Goal: Use online tool/utility: Utilize a website feature to perform a specific function

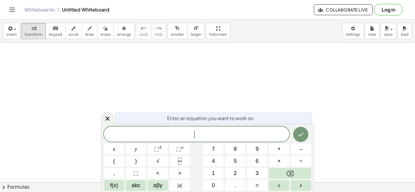
scroll to position [1, 0]
click at [304, 133] on icon "Done" at bounding box center [300, 134] width 7 height 7
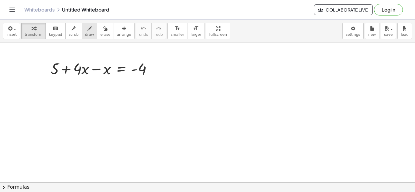
click at [85, 36] on span "draw" at bounding box center [89, 34] width 9 height 4
drag, startPoint x: 74, startPoint y: 78, endPoint x: 85, endPoint y: 107, distance: 31.5
click at [33, 37] on button "transform" at bounding box center [33, 31] width 25 height 16
click at [78, 67] on div at bounding box center [104, 68] width 112 height 21
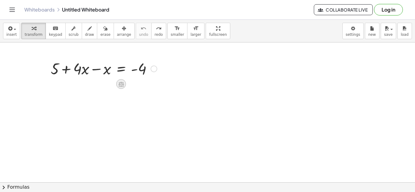
click at [121, 85] on icon at bounding box center [120, 84] width 5 height 5
click at [113, 85] on div "−" at bounding box center [109, 84] width 10 height 10
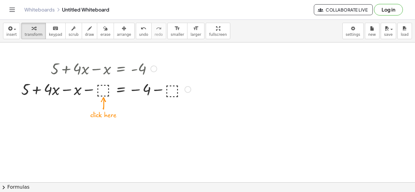
click at [104, 86] on div at bounding box center [105, 89] width 175 height 21
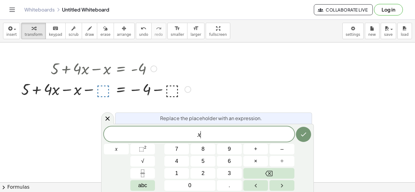
scroll to position [2, 0]
click at [304, 137] on icon "Done" at bounding box center [303, 134] width 7 height 7
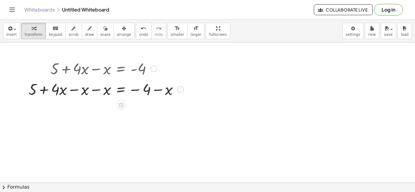
click at [121, 90] on div "+ 5 + · 4 · x − x = − 4 − − x x" at bounding box center [121, 90] width 0 height 0
drag, startPoint x: 180, startPoint y: 90, endPoint x: 202, endPoint y: 99, distance: 23.9
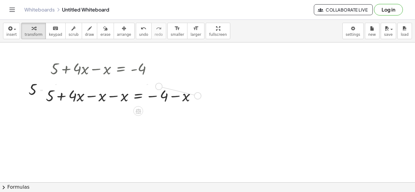
drag, startPoint x: 197, startPoint y: 95, endPoint x: 158, endPoint y: 86, distance: 40.0
click at [138, 96] on div "+ 5 + · 4 · x − x − x = − 4 − x" at bounding box center [138, 96] width 0 height 0
drag, startPoint x: 197, startPoint y: 96, endPoint x: 168, endPoint y: 90, distance: 29.8
click at [138, 96] on div "+ 5 + · 4 · x − x − x = − 4 − x" at bounding box center [138, 96] width 0 height 0
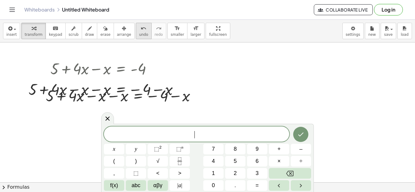
click at [139, 33] on span "undo" at bounding box center [143, 34] width 9 height 4
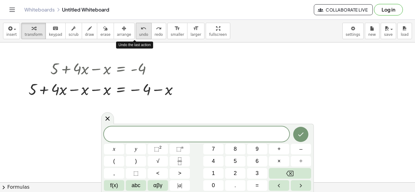
click at [139, 33] on span "undo" at bounding box center [143, 34] width 9 height 4
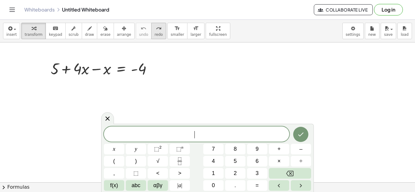
click at [154, 30] on div "redo" at bounding box center [158, 28] width 8 height 7
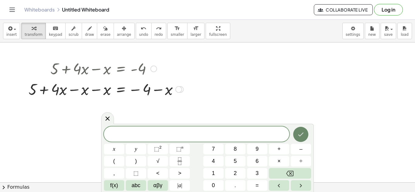
click at [303, 133] on icon "Done" at bounding box center [300, 135] width 5 height 4
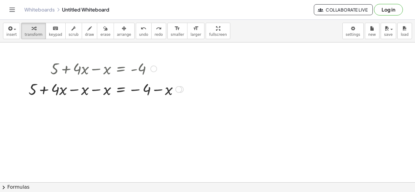
click at [168, 89] on div at bounding box center [105, 89] width 161 height 21
click at [99, 94] on div at bounding box center [105, 89] width 161 height 21
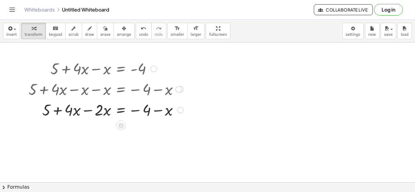
click at [142, 113] on div at bounding box center [105, 109] width 161 height 21
click at [158, 109] on div at bounding box center [105, 109] width 161 height 21
click at [81, 110] on div at bounding box center [105, 109] width 161 height 21
click at [150, 111] on div at bounding box center [105, 109] width 161 height 21
click at [164, 111] on div at bounding box center [105, 109] width 161 height 21
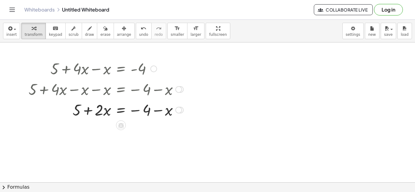
click at [98, 109] on div at bounding box center [105, 109] width 161 height 21
click at [84, 112] on div at bounding box center [105, 109] width 161 height 21
click at [118, 124] on icon at bounding box center [120, 125] width 5 height 5
click at [111, 124] on div "−" at bounding box center [109, 125] width 10 height 10
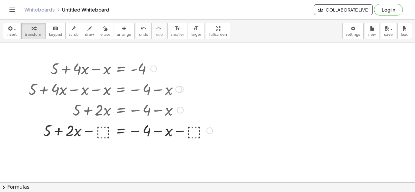
click at [106, 127] on div at bounding box center [120, 130] width 190 height 21
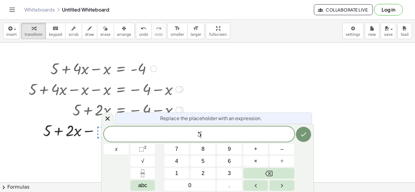
scroll to position [2, 0]
click at [300, 132] on icon "Done" at bounding box center [303, 134] width 7 height 7
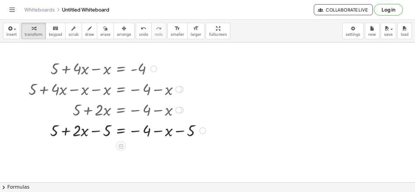
click at [105, 132] on div at bounding box center [116, 130] width 183 height 21
click at [78, 134] on div at bounding box center [116, 130] width 183 height 21
click at [96, 134] on div at bounding box center [116, 130] width 183 height 21
click at [54, 132] on div at bounding box center [116, 130] width 183 height 21
click at [60, 131] on div at bounding box center [116, 130] width 183 height 21
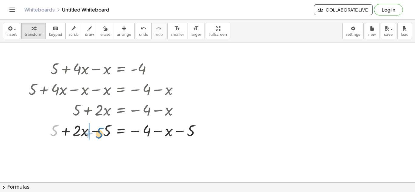
drag, startPoint x: 58, startPoint y: 131, endPoint x: 102, endPoint y: 131, distance: 43.7
click at [102, 131] on div at bounding box center [116, 130] width 183 height 21
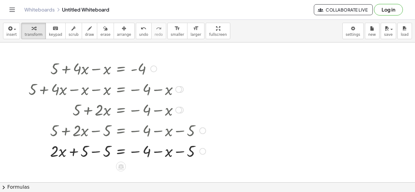
click at [92, 130] on div at bounding box center [116, 130] width 183 height 21
click at [95, 150] on div at bounding box center [116, 150] width 183 height 21
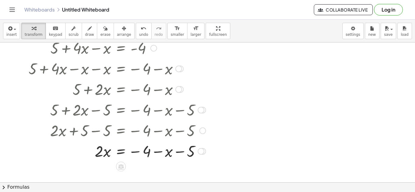
scroll to position [22, 0]
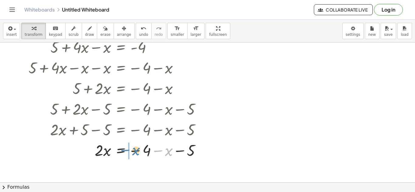
drag, startPoint x: 170, startPoint y: 150, endPoint x: 137, endPoint y: 149, distance: 33.1
click at [137, 149] on div at bounding box center [116, 150] width 183 height 21
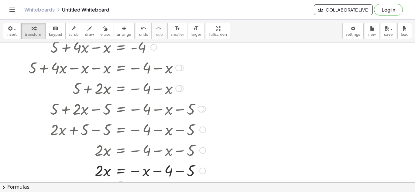
click at [173, 150] on div at bounding box center [116, 150] width 183 height 21
click at [170, 162] on div at bounding box center [116, 170] width 183 height 21
click at [170, 172] on div at bounding box center [116, 170] width 183 height 21
click at [182, 172] on div at bounding box center [116, 170] width 183 height 21
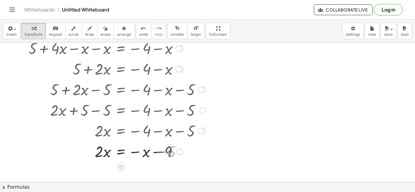
scroll to position [42, 0]
click at [117, 164] on icon at bounding box center [120, 166] width 6 height 6
click at [95, 168] on span "+" at bounding box center [97, 166] width 4 height 9
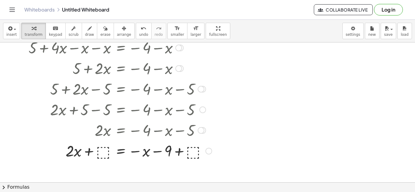
click at [194, 151] on div at bounding box center [119, 150] width 189 height 21
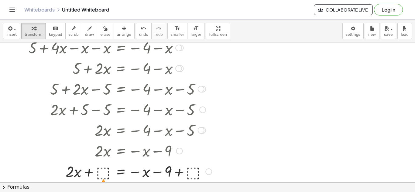
click at [191, 168] on div at bounding box center [119, 171] width 189 height 21
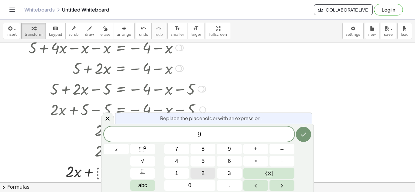
scroll to position [3, 0]
click at [304, 136] on icon "Done" at bounding box center [303, 134] width 7 height 7
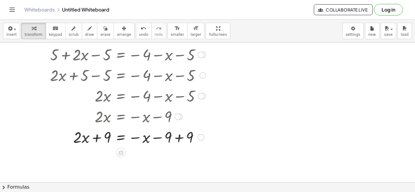
scroll to position [81, 0]
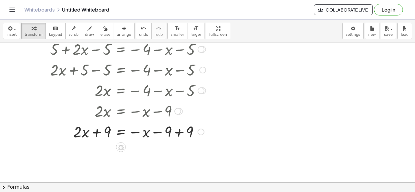
click at [184, 132] on div at bounding box center [116, 131] width 183 height 21
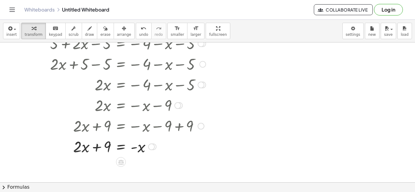
scroll to position [87, 0]
click at [107, 146] on div at bounding box center [116, 146] width 183 height 21
click at [94, 147] on div at bounding box center [116, 146] width 183 height 21
click at [136, 39] on button "undo undo" at bounding box center [144, 31] width 16 height 16
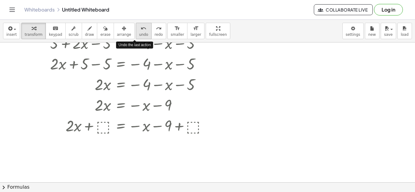
click at [136, 39] on button "undo undo" at bounding box center [144, 31] width 16 height 16
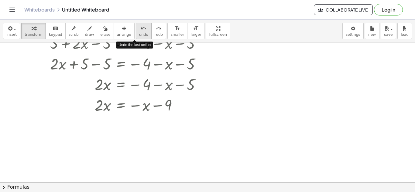
click at [136, 39] on button "undo undo" at bounding box center [144, 31] width 16 height 16
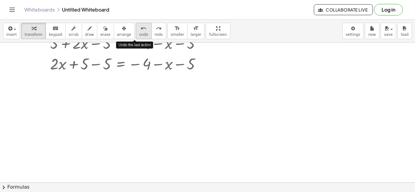
click at [136, 39] on button "undo undo" at bounding box center [144, 31] width 16 height 16
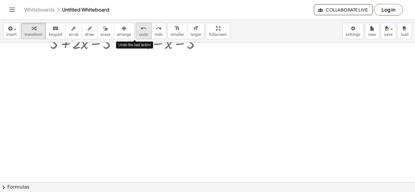
click at [136, 39] on button "undo undo" at bounding box center [144, 31] width 16 height 16
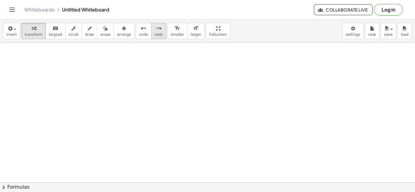
click at [151, 33] on button "redo redo" at bounding box center [158, 31] width 15 height 16
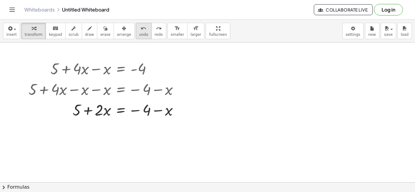
click at [139, 36] on span "undo" at bounding box center [143, 34] width 9 height 4
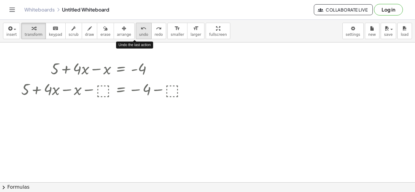
click at [139, 36] on span "undo" at bounding box center [143, 34] width 9 height 4
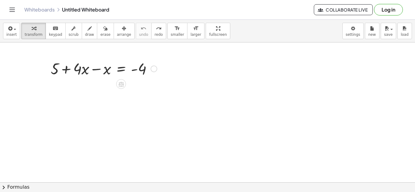
click at [87, 76] on div at bounding box center [104, 68] width 112 height 21
click at [100, 69] on div at bounding box center [104, 68] width 112 height 21
click at [101, 65] on div at bounding box center [104, 68] width 112 height 21
click at [123, 103] on icon at bounding box center [120, 104] width 5 height 5
click at [106, 106] on div "−" at bounding box center [109, 105] width 10 height 10
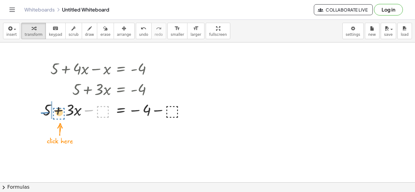
drag, startPoint x: 102, startPoint y: 92, endPoint x: 59, endPoint y: 93, distance: 42.2
click at [121, 69] on div "+ 5 + · 4 · x − x = - 4 + 5 + · 3 · x = - 4 − ⬚ + 5 + · x = − 4 · 3 − ⬚ − ⬚" at bounding box center [121, 69] width 0 height 0
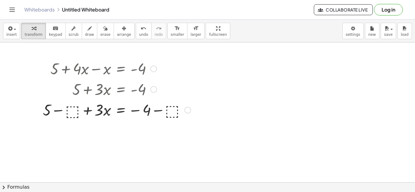
click at [73, 111] on div at bounding box center [117, 109] width 154 height 21
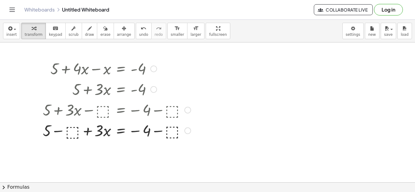
click at [71, 134] on div at bounding box center [117, 130] width 154 height 21
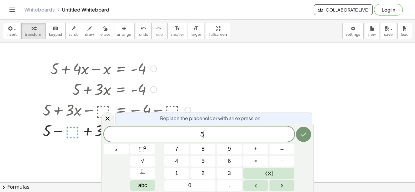
scroll to position [4, 0]
click at [307, 139] on button "Done" at bounding box center [303, 134] width 15 height 15
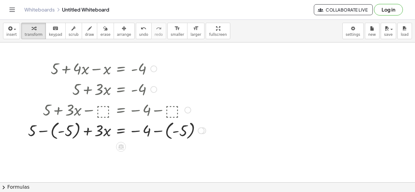
click at [68, 130] on div at bounding box center [117, 130] width 184 height 22
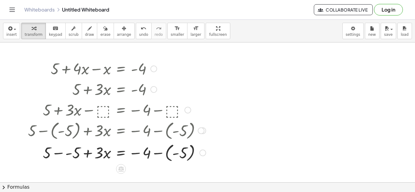
click at [62, 157] on div at bounding box center [117, 152] width 184 height 22
click at [64, 158] on div at bounding box center [117, 152] width 184 height 22
click at [140, 29] on icon "undo" at bounding box center [143, 28] width 6 height 7
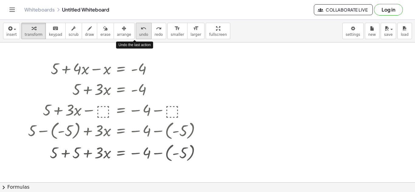
click at [140, 30] on icon "undo" at bounding box center [143, 28] width 6 height 7
click at [139, 30] on div "undo" at bounding box center [143, 28] width 9 height 7
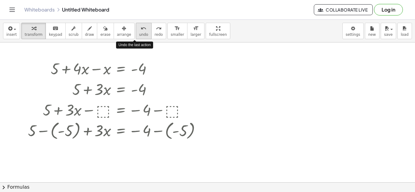
click at [139, 30] on div "undo" at bounding box center [143, 28] width 9 height 7
click at [139, 31] on div "undo" at bounding box center [143, 28] width 9 height 7
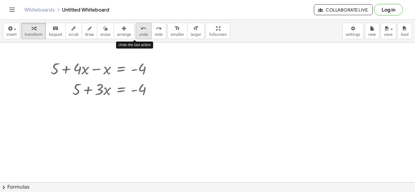
click at [139, 31] on div "undo" at bounding box center [143, 28] width 9 height 7
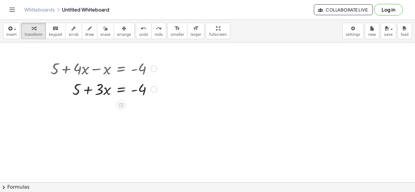
click at [119, 107] on icon at bounding box center [120, 104] width 5 height 5
click at [107, 105] on div "−" at bounding box center [109, 105] width 10 height 10
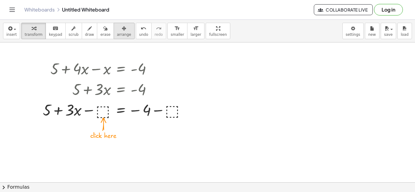
click at [117, 31] on div "button" at bounding box center [124, 28] width 14 height 7
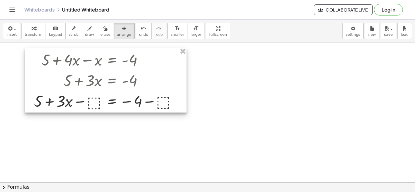
drag, startPoint x: 103, startPoint y: 106, endPoint x: 96, endPoint y: 97, distance: 11.2
click at [96, 97] on div at bounding box center [105, 80] width 161 height 65
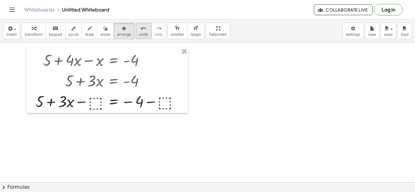
click at [139, 34] on span "undo" at bounding box center [143, 34] width 9 height 4
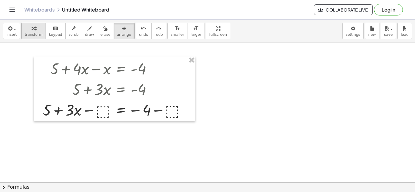
click at [27, 33] on span "transform" at bounding box center [34, 34] width 18 height 4
click at [139, 26] on div "undo" at bounding box center [143, 28] width 9 height 7
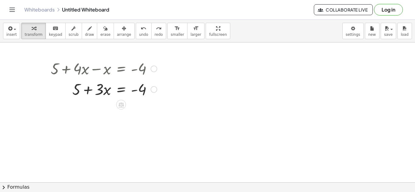
click at [77, 92] on div at bounding box center [104, 89] width 112 height 21
click at [120, 104] on icon at bounding box center [120, 104] width 5 height 5
drag, startPoint x: 109, startPoint y: 102, endPoint x: 84, endPoint y: 91, distance: 27.4
click at [121, 90] on div "+ 5 + · 3 · x = - 4 + − × ÷" at bounding box center [121, 90] width 0 height 0
click at [118, 107] on icon at bounding box center [121, 105] width 6 height 6
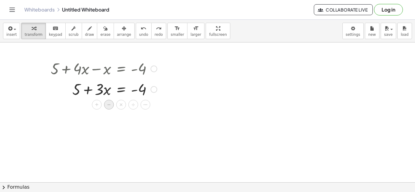
click at [111, 107] on div "−" at bounding box center [109, 105] width 10 height 10
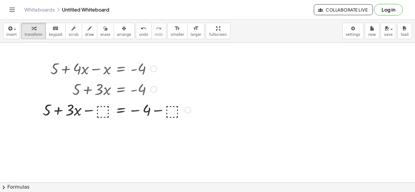
click at [101, 112] on div at bounding box center [117, 109] width 154 height 21
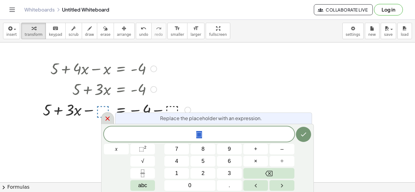
scroll to position [4, 0]
click at [303, 129] on button "Done" at bounding box center [303, 134] width 15 height 15
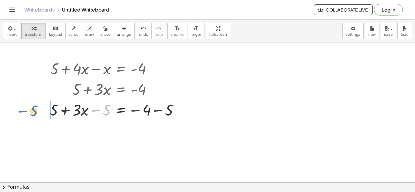
drag, startPoint x: 109, startPoint y: 111, endPoint x: 37, endPoint y: 112, distance: 71.9
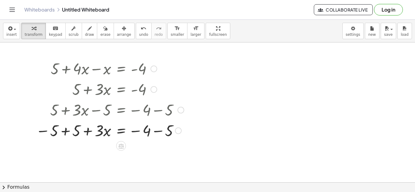
click at [68, 136] on div at bounding box center [110, 130] width 154 height 21
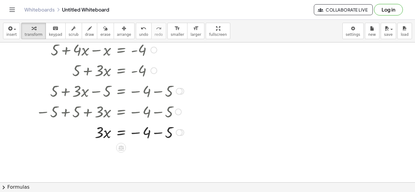
scroll to position [19, 0]
click at [158, 134] on div at bounding box center [110, 131] width 154 height 21
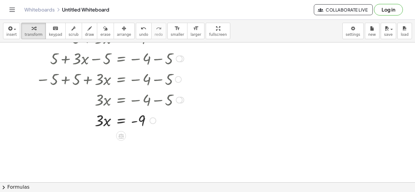
scroll to position [52, 0]
click at [121, 130] on div at bounding box center [123, 134] width 5 height 11
click at [122, 131] on div at bounding box center [121, 135] width 10 height 10
click at [134, 134] on div "÷" at bounding box center [133, 135] width 10 height 10
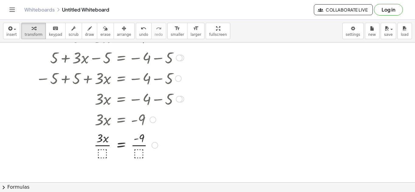
click at [104, 150] on div at bounding box center [110, 145] width 154 height 30
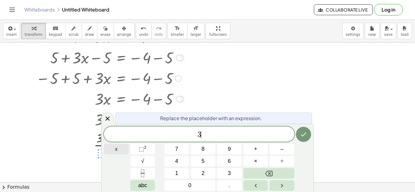
scroll to position [5, 0]
click at [305, 136] on icon "Done" at bounding box center [303, 134] width 7 height 7
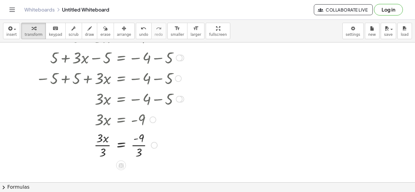
click at [130, 145] on div at bounding box center [110, 145] width 154 height 30
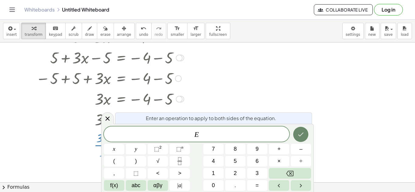
click at [298, 139] on button "Done" at bounding box center [300, 134] width 15 height 15
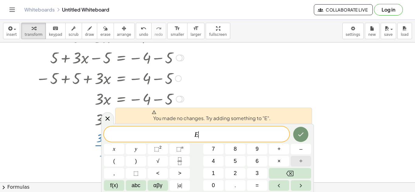
click at [295, 163] on button "÷" at bounding box center [300, 161] width 20 height 11
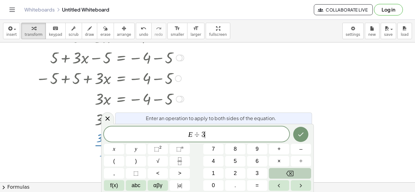
scroll to position [5, 0]
click at [300, 131] on icon "Done" at bounding box center [300, 134] width 7 height 7
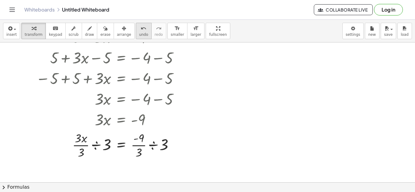
click at [139, 28] on div "undo" at bounding box center [143, 28] width 9 height 7
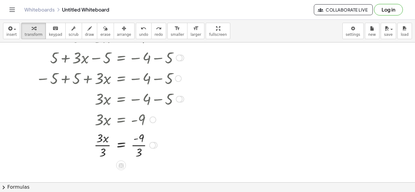
click at [119, 137] on div at bounding box center [109, 145] width 111 height 30
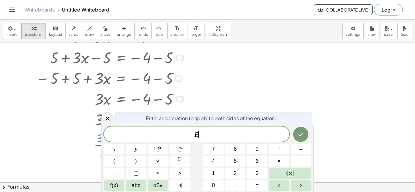
scroll to position [6, 0]
click at [240, 99] on div at bounding box center [207, 130] width 415 height 280
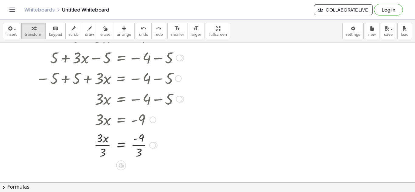
click at [176, 148] on div "+ 5 + · 4 · x − x = - 4 + 5 + · 3 · x = - 4 + 5 + · 3 · x − ⬚ = − 4 − ⬚ + 5 + ·…" at bounding box center [107, 82] width 161 height 157
click at [146, 149] on div at bounding box center [109, 145] width 111 height 30
click at [107, 149] on div at bounding box center [110, 145] width 154 height 30
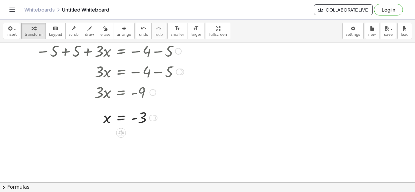
scroll to position [76, 0]
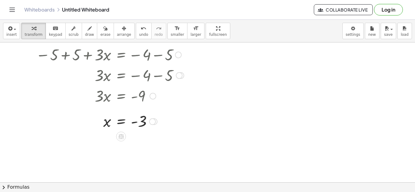
click at [120, 100] on div at bounding box center [109, 95] width 151 height 21
click at [139, 30] on div "undo" at bounding box center [143, 28] width 9 height 7
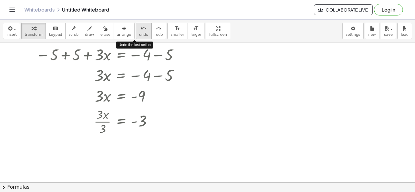
click at [139, 30] on div "undo" at bounding box center [143, 28] width 9 height 7
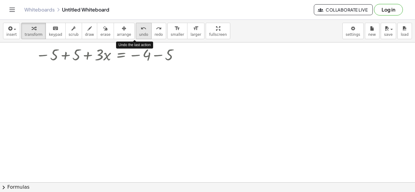
click at [139, 30] on div "undo" at bounding box center [143, 28] width 9 height 7
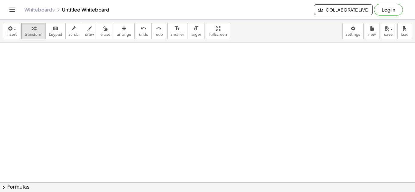
click at [145, 98] on div at bounding box center [207, 107] width 415 height 280
click at [49, 36] on span "keypad" at bounding box center [55, 34] width 13 height 4
click at [149, 110] on div at bounding box center [207, 107] width 415 height 280
click at [23, 186] on button "chevron_right Formulas" at bounding box center [207, 187] width 415 height 10
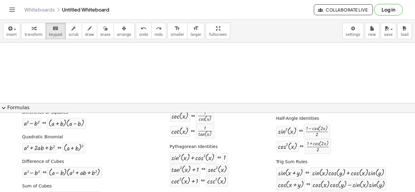
scroll to position [133, 0]
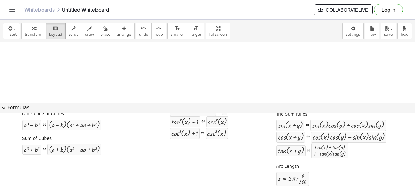
click at [17, 104] on button "expand_more Formulas" at bounding box center [207, 108] width 415 height 10
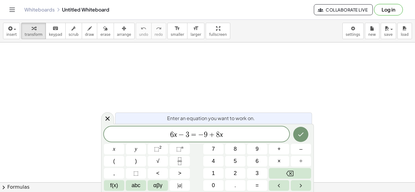
scroll to position [1, 0]
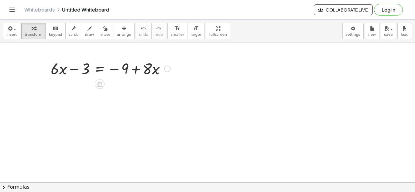
click at [135, 69] on div at bounding box center [111, 68] width 126 height 21
click at [68, 70] on div at bounding box center [111, 68] width 126 height 21
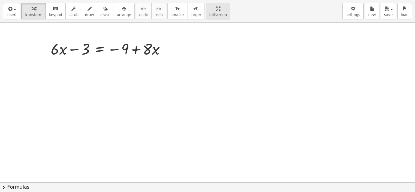
click at [199, 65] on div "insert select one: Math Expression Function Text Youtube Video Graphing Geometr…" at bounding box center [207, 96] width 415 height 192
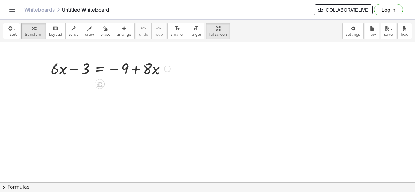
click at [130, 67] on div at bounding box center [111, 68] width 126 height 21
click at [102, 82] on icon at bounding box center [99, 84] width 6 height 6
click at [101, 70] on div at bounding box center [111, 68] width 126 height 21
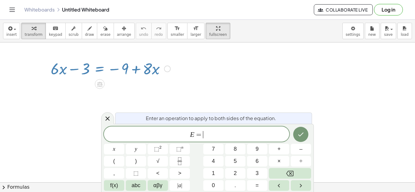
scroll to position [1, 0]
click at [284, 150] on button "+" at bounding box center [279, 149] width 20 height 11
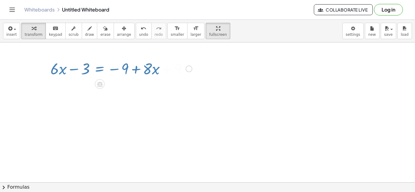
scroll to position [0, 0]
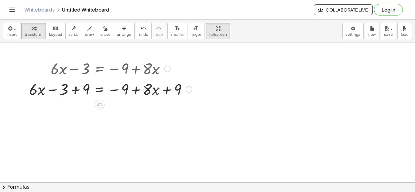
click at [167, 90] on div at bounding box center [110, 89] width 169 height 21
click at [134, 92] on div at bounding box center [110, 89] width 169 height 21
click at [79, 90] on div at bounding box center [110, 89] width 169 height 21
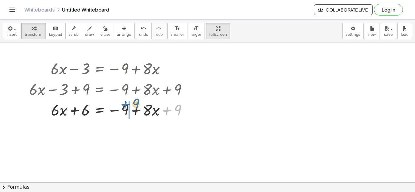
drag, startPoint x: 177, startPoint y: 111, endPoint x: 136, endPoint y: 106, distance: 41.6
click at [136, 106] on div at bounding box center [110, 109] width 169 height 21
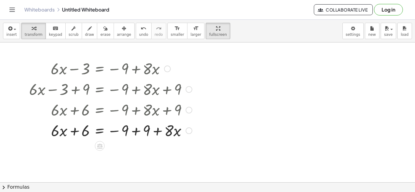
click at [133, 134] on div at bounding box center [110, 130] width 169 height 21
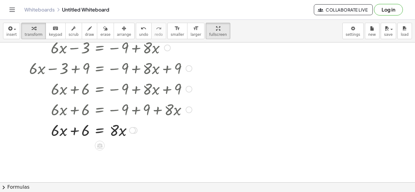
scroll to position [22, 0]
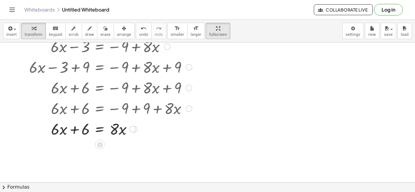
click at [98, 132] on div at bounding box center [110, 128] width 169 height 21
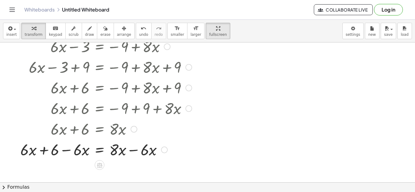
click at [125, 149] on div at bounding box center [105, 149] width 177 height 21
click at [127, 150] on div at bounding box center [105, 149] width 177 height 21
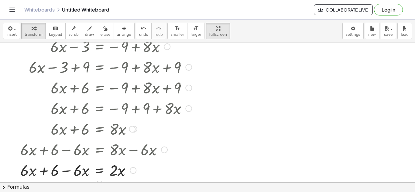
scroll to position [32, 0]
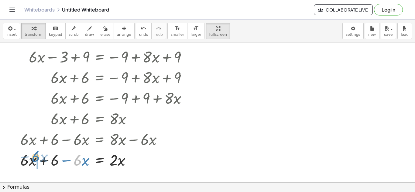
drag, startPoint x: 78, startPoint y: 166, endPoint x: 37, endPoint y: 163, distance: 41.7
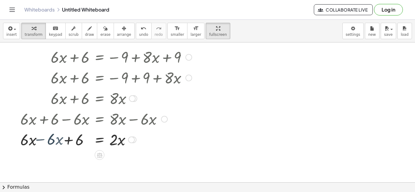
scroll to position [54, 0]
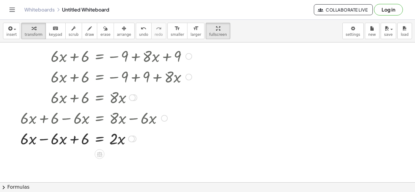
click at [56, 144] on div at bounding box center [105, 138] width 177 height 21
click at [56, 143] on div at bounding box center [105, 138] width 177 height 21
click at [49, 142] on div at bounding box center [105, 138] width 177 height 21
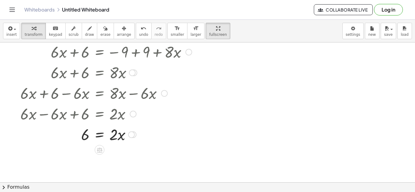
scroll to position [80, 0]
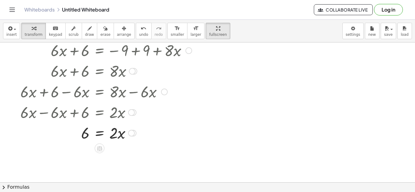
click at [97, 135] on div at bounding box center [105, 132] width 177 height 21
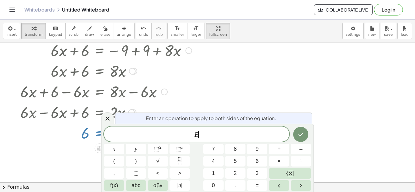
scroll to position [3, 0]
click at [296, 161] on button "÷" at bounding box center [300, 161] width 20 height 11
click at [298, 131] on icon "Done" at bounding box center [300, 134] width 7 height 7
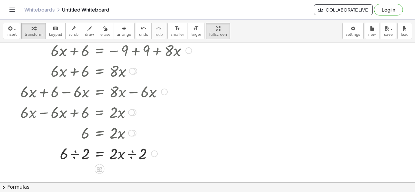
click at [130, 154] on div at bounding box center [105, 153] width 177 height 21
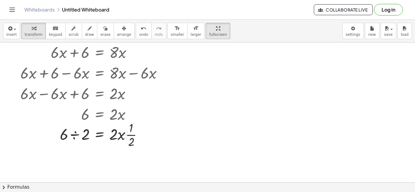
scroll to position [99, 0]
click at [128, 131] on div at bounding box center [105, 134] width 177 height 30
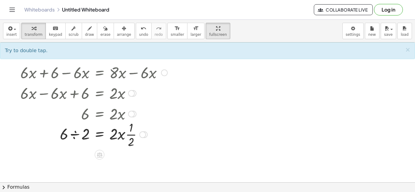
click at [79, 136] on div at bounding box center [105, 134] width 177 height 30
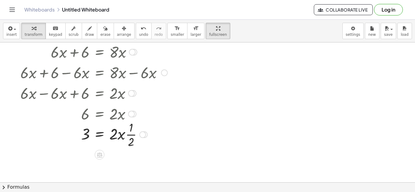
click at [118, 132] on div at bounding box center [105, 134] width 177 height 30
click at [117, 138] on div at bounding box center [105, 134] width 177 height 30
click at [140, 28] on icon "undo" at bounding box center [143, 28] width 6 height 7
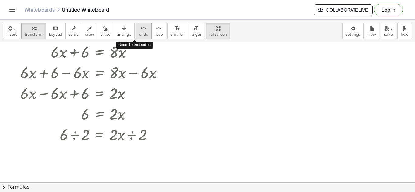
click at [140, 28] on icon "undo" at bounding box center [143, 28] width 6 height 7
click at [140, 29] on icon "undo" at bounding box center [143, 28] width 6 height 7
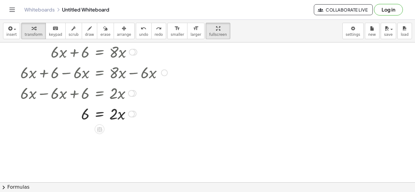
click at [101, 113] on div at bounding box center [106, 113] width 135 height 21
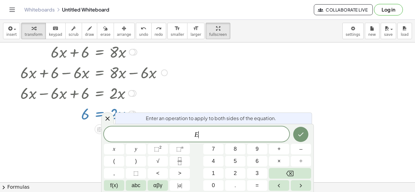
scroll to position [4, 0]
click at [182, 158] on icon "Fraction" at bounding box center [180, 161] width 8 height 8
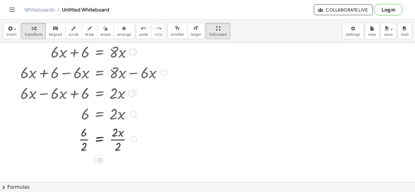
click at [117, 139] on div at bounding box center [105, 139] width 177 height 30
click at [87, 139] on div at bounding box center [105, 139] width 177 height 30
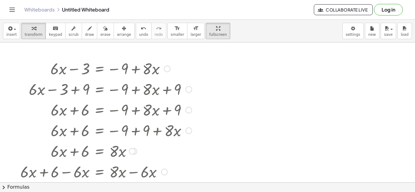
scroll to position [3, 0]
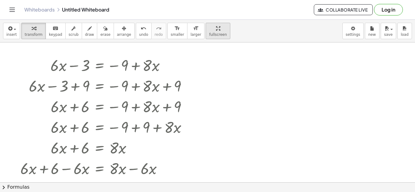
click at [216, 30] on icon "button" at bounding box center [218, 28] width 4 height 7
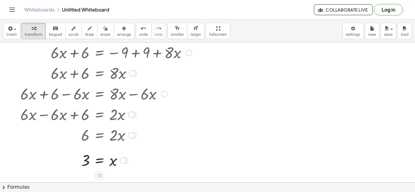
scroll to position [76, 0]
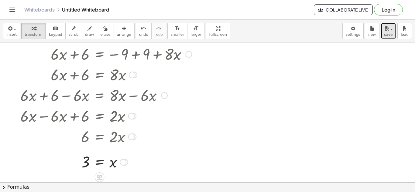
click at [299, 163] on div at bounding box center [207, 106] width 415 height 280
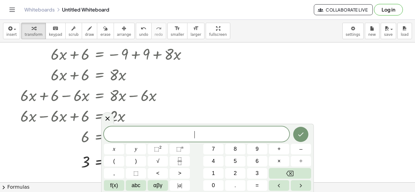
click at [207, 64] on div at bounding box center [207, 106] width 415 height 280
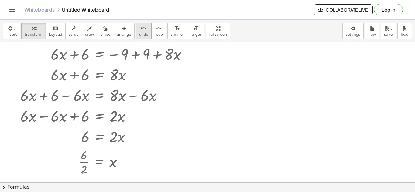
click at [136, 32] on button "undo undo" at bounding box center [144, 31] width 16 height 16
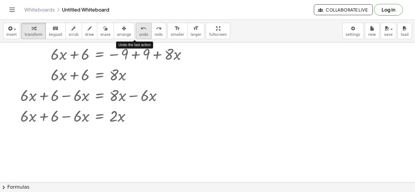
click at [136, 32] on button "undo undo" at bounding box center [144, 31] width 16 height 16
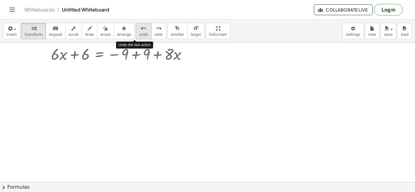
click at [136, 32] on button "undo undo" at bounding box center [144, 31] width 16 height 16
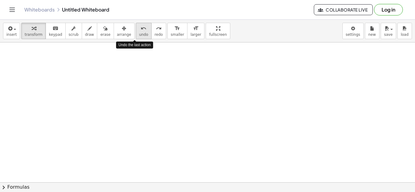
click at [136, 32] on button "undo undo" at bounding box center [144, 31] width 16 height 16
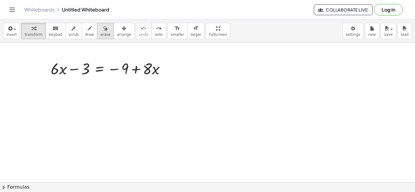
click at [103, 27] on button "erase" at bounding box center [105, 31] width 17 height 16
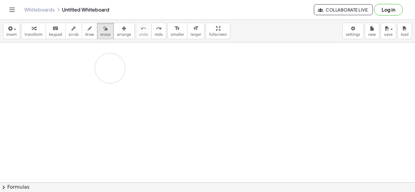
drag, startPoint x: 102, startPoint y: 60, endPoint x: 110, endPoint y: 69, distance: 12.2
click at [110, 69] on div at bounding box center [207, 182] width 415 height 280
drag, startPoint x: 175, startPoint y: 58, endPoint x: 45, endPoint y: 62, distance: 129.9
click at [45, 62] on div at bounding box center [207, 182] width 415 height 280
drag, startPoint x: 46, startPoint y: 64, endPoint x: 110, endPoint y: 81, distance: 66.3
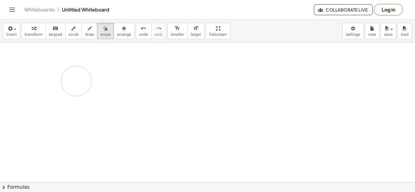
click at [110, 81] on div at bounding box center [207, 182] width 415 height 280
drag, startPoint x: 167, startPoint y: 72, endPoint x: 80, endPoint y: 69, distance: 87.1
click at [80, 69] on div at bounding box center [207, 182] width 415 height 280
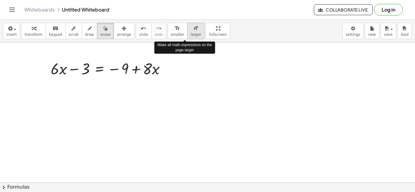
click at [187, 32] on button "format_size larger" at bounding box center [195, 31] width 17 height 16
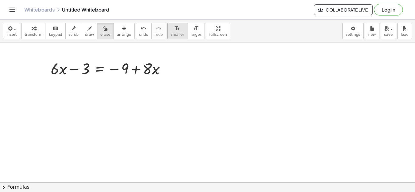
click at [174, 29] on icon "format_size" at bounding box center [177, 28] width 6 height 7
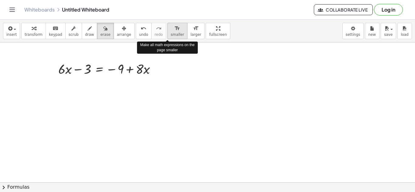
click at [174, 29] on icon "format_size" at bounding box center [177, 28] width 6 height 7
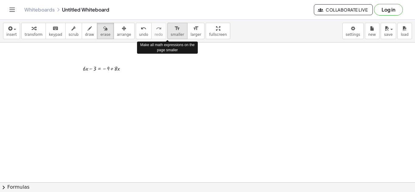
click at [174, 29] on icon "format_size" at bounding box center [177, 28] width 6 height 7
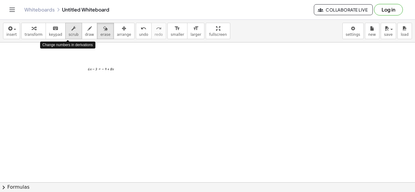
click at [69, 36] on span "scrub" at bounding box center [74, 34] width 10 height 4
drag, startPoint x: 92, startPoint y: 72, endPoint x: 135, endPoint y: 70, distance: 42.5
click at [135, 70] on div "+ · 6 ▲ ▼ · x − 3 ▲ ▼ = − 9 ▲ ▼ + · 8 ▲ ▼ · x" at bounding box center [207, 182] width 415 height 280
click at [113, 69] on div at bounding box center [106, 68] width 43 height 7
click at [109, 69] on div at bounding box center [106, 68] width 43 height 7
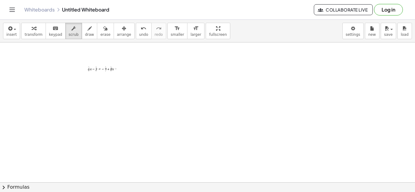
click at [111, 69] on div at bounding box center [106, 68] width 43 height 7
drag, startPoint x: 111, startPoint y: 69, endPoint x: 95, endPoint y: 69, distance: 16.4
click at [95, 69] on div at bounding box center [106, 68] width 43 height 7
click at [171, 33] on span "smaller" at bounding box center [177, 34] width 13 height 4
click at [190, 32] on span "larger" at bounding box center [195, 34] width 11 height 4
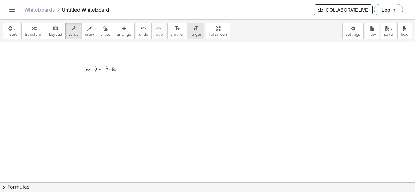
click at [190, 32] on span "larger" at bounding box center [195, 34] width 11 height 4
click at [190, 29] on div "format_size" at bounding box center [195, 28] width 11 height 7
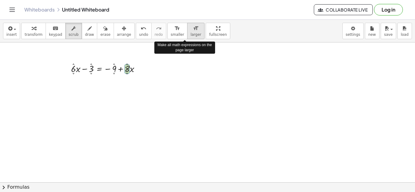
click at [190, 29] on div "format_size" at bounding box center [195, 28] width 11 height 7
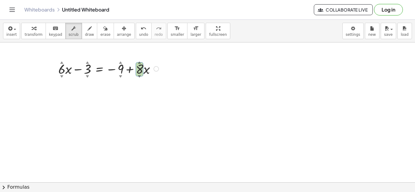
click at [140, 63] on div "▲" at bounding box center [139, 62] width 3 height 5
click at [138, 62] on div "▲" at bounding box center [139, 62] width 3 height 5
click at [69, 34] on span "scrub" at bounding box center [74, 34] width 10 height 4
click at [86, 34] on span "draw" at bounding box center [89, 34] width 9 height 4
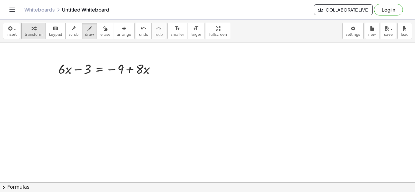
click at [34, 34] on span "transform" at bounding box center [34, 34] width 18 height 4
click at [245, 84] on div at bounding box center [207, 182] width 415 height 280
click at [234, 72] on div at bounding box center [207, 182] width 415 height 280
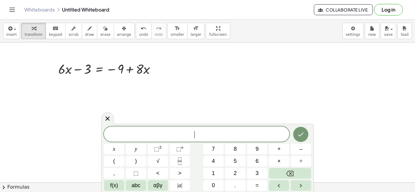
click at [234, 72] on div at bounding box center [207, 182] width 415 height 280
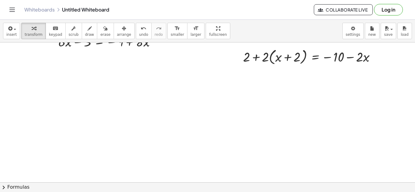
scroll to position [25, 0]
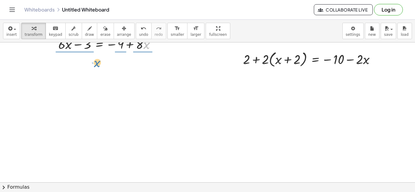
drag, startPoint x: 149, startPoint y: 46, endPoint x: 100, endPoint y: 65, distance: 52.7
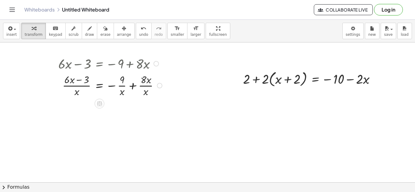
scroll to position [4, 0]
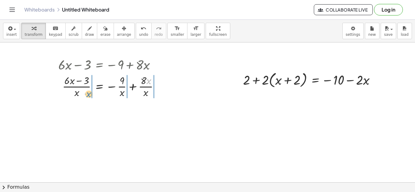
drag, startPoint x: 149, startPoint y: 82, endPoint x: 88, endPoint y: 95, distance: 61.8
click at [88, 95] on div at bounding box center [111, 86] width 112 height 26
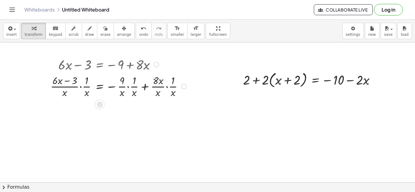
click at [61, 82] on div at bounding box center [119, 86] width 144 height 26
click at [72, 86] on div at bounding box center [119, 86] width 144 height 26
click at [86, 87] on div at bounding box center [119, 86] width 144 height 26
click at [127, 94] on div at bounding box center [119, 86] width 144 height 26
click at [122, 89] on div at bounding box center [119, 86] width 144 height 26
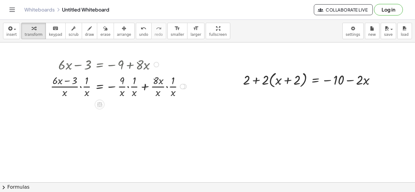
click at [135, 83] on div at bounding box center [119, 86] width 144 height 26
click at [135, 84] on div at bounding box center [119, 86] width 144 height 26
click at [100, 106] on icon at bounding box center [99, 104] width 6 height 6
click at [139, 33] on span "undo" at bounding box center [143, 34] width 9 height 4
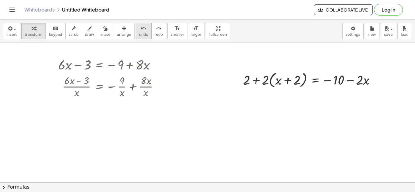
click at [139, 33] on span "undo" at bounding box center [143, 34] width 9 height 4
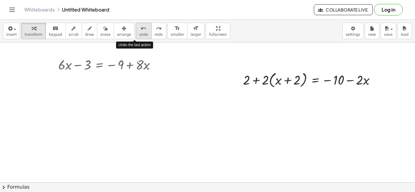
click at [139, 33] on span "undo" at bounding box center [143, 34] width 9 height 4
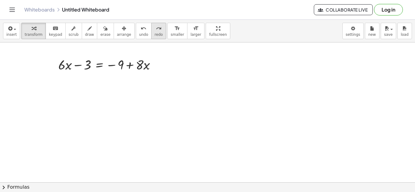
click at [154, 33] on span "redo" at bounding box center [158, 34] width 8 height 4
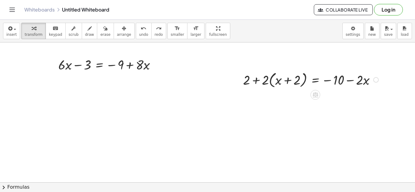
click at [264, 78] on div at bounding box center [311, 79] width 143 height 20
drag, startPoint x: 146, startPoint y: 68, endPoint x: 142, endPoint y: 64, distance: 5.4
click at [142, 64] on div at bounding box center [109, 64] width 108 height 18
drag, startPoint x: 149, startPoint y: 63, endPoint x: 96, endPoint y: 75, distance: 54.0
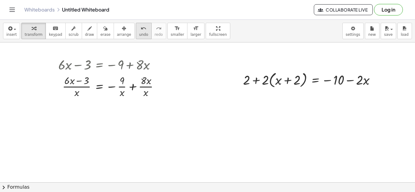
click at [136, 27] on button "undo undo" at bounding box center [144, 31] width 16 height 16
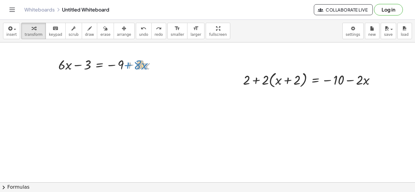
click at [126, 64] on div at bounding box center [109, 64] width 108 height 18
click at [303, 76] on div at bounding box center [311, 79] width 143 height 20
click at [287, 82] on div at bounding box center [311, 79] width 143 height 20
click at [279, 81] on div at bounding box center [311, 79] width 143 height 20
click at [271, 79] on div at bounding box center [311, 79] width 143 height 20
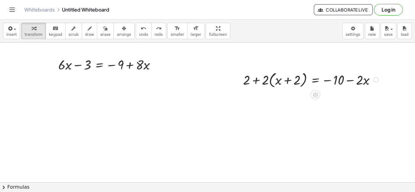
click at [271, 79] on div at bounding box center [311, 79] width 143 height 20
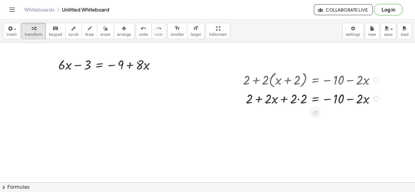
click at [303, 98] on div at bounding box center [311, 98] width 143 height 18
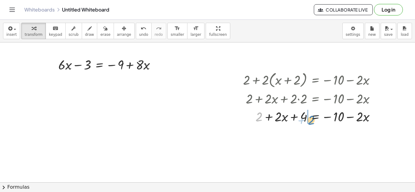
drag, startPoint x: 260, startPoint y: 118, endPoint x: 312, endPoint y: 121, distance: 51.7
click at [312, 121] on div at bounding box center [311, 116] width 143 height 18
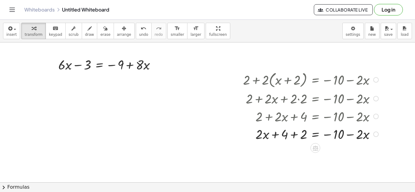
click at [294, 138] on div at bounding box center [311, 134] width 143 height 18
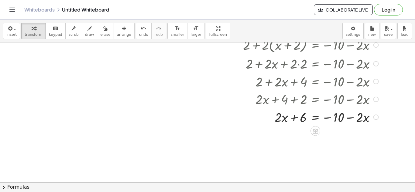
scroll to position [41, 0]
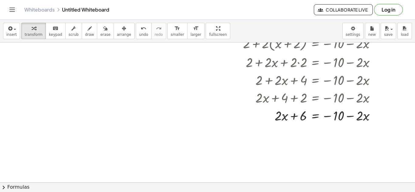
click at [298, 155] on div at bounding box center [207, 142] width 415 height 280
